Goal: Navigation & Orientation: Find specific page/section

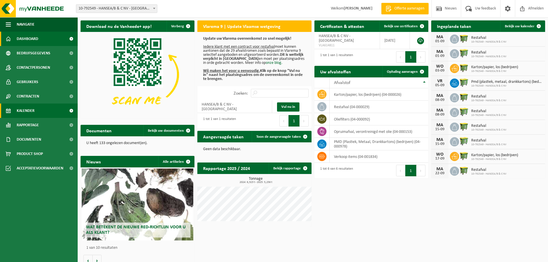
click at [25, 112] on span "Kalender" at bounding box center [26, 111] width 18 height 14
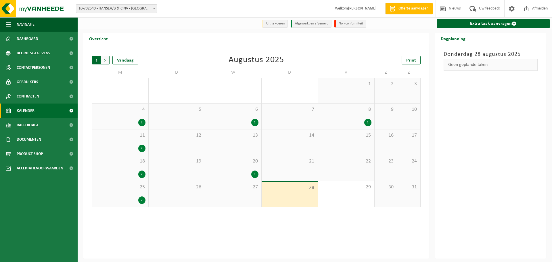
click at [105, 61] on span "Volgende" at bounding box center [105, 60] width 9 height 9
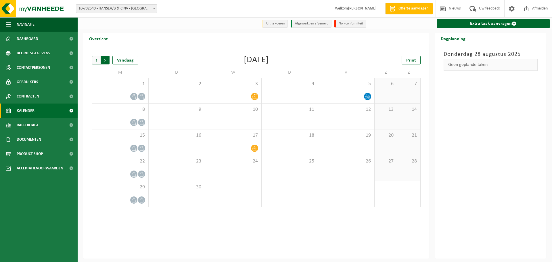
click at [95, 62] on span "Vorige" at bounding box center [96, 60] width 9 height 9
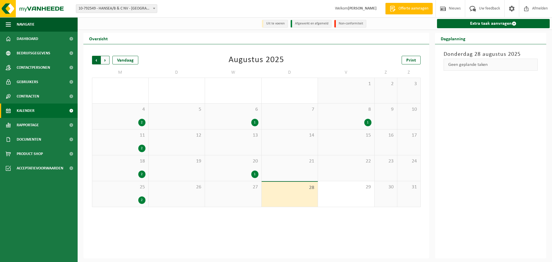
click at [107, 61] on span "Volgende" at bounding box center [105, 60] width 9 height 9
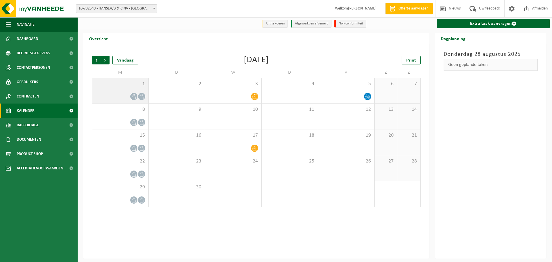
click at [132, 98] on icon at bounding box center [133, 96] width 5 height 5
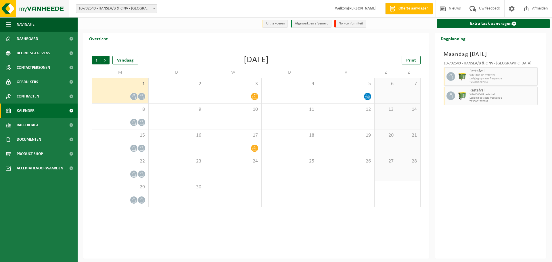
click at [39, 9] on img at bounding box center [34, 8] width 69 height 17
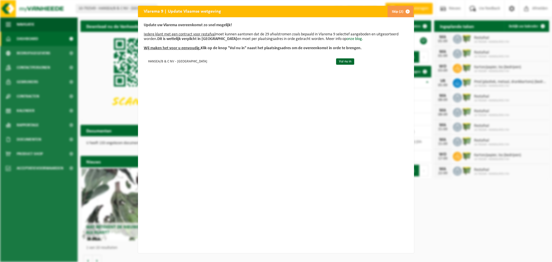
click at [402, 10] on span "button" at bounding box center [408, 12] width 12 height 12
